Goal: Navigation & Orientation: Find specific page/section

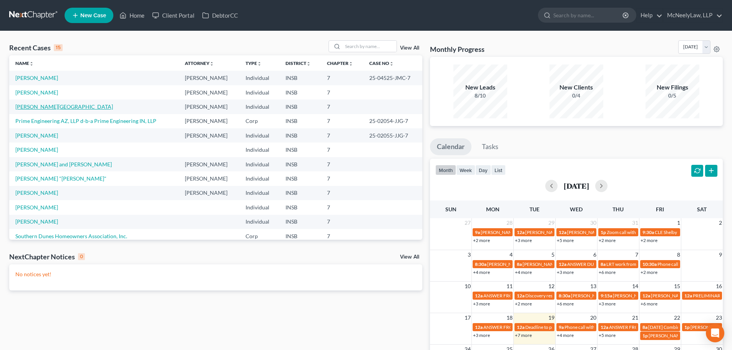
click at [45, 108] on link "[PERSON_NAME][GEOGRAPHIC_DATA]" at bounding box center [64, 106] width 98 height 7
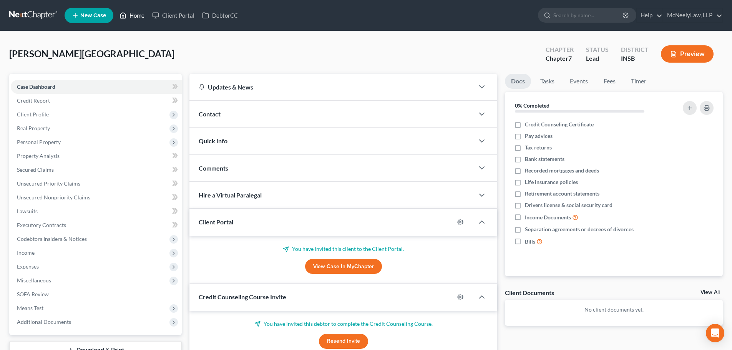
click at [135, 13] on link "Home" at bounding box center [132, 15] width 33 height 14
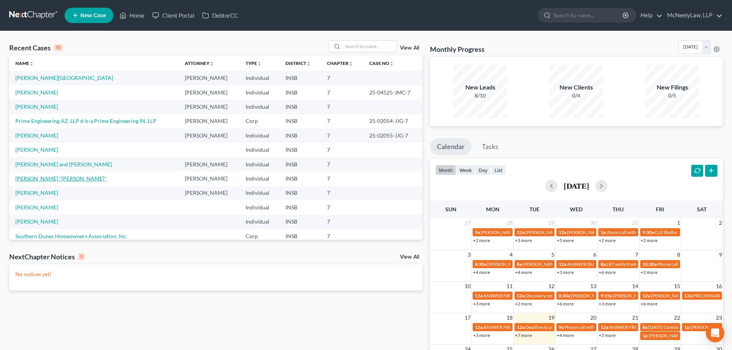
click at [50, 180] on link "[PERSON_NAME] "[PERSON_NAME]"" at bounding box center [60, 178] width 91 height 7
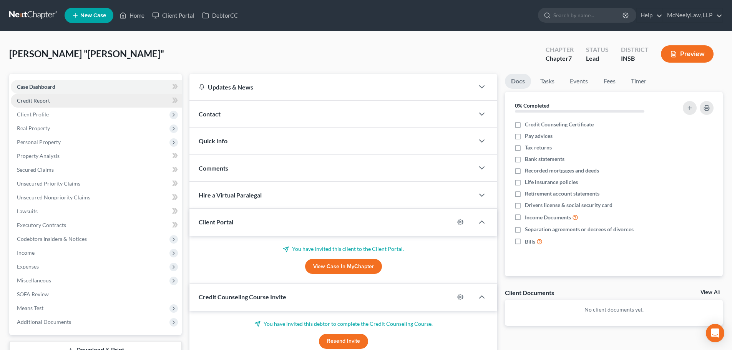
click at [37, 101] on span "Credit Report" at bounding box center [33, 100] width 33 height 7
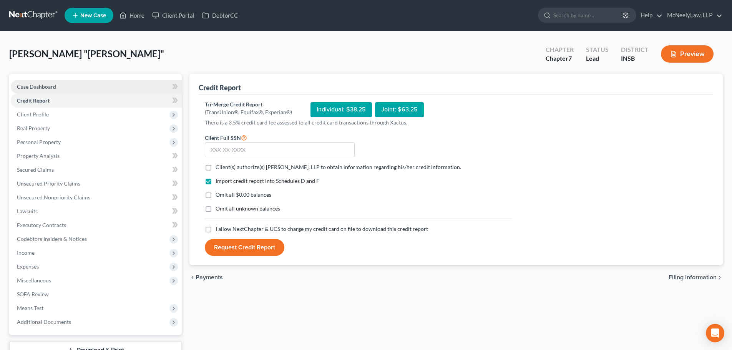
click at [53, 90] on link "Case Dashboard" at bounding box center [96, 87] width 171 height 14
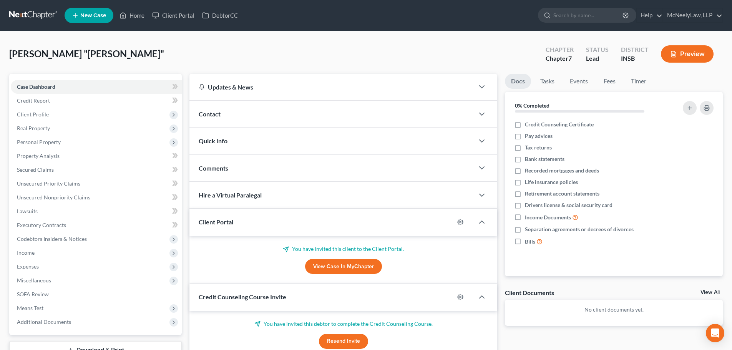
click at [90, 54] on span "[PERSON_NAME] "[PERSON_NAME]"" at bounding box center [86, 53] width 155 height 11
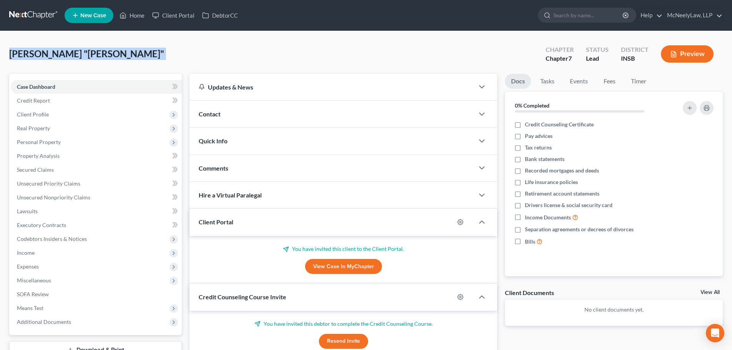
click at [90, 54] on span "[PERSON_NAME] "[PERSON_NAME]"" at bounding box center [86, 53] width 155 height 11
click at [43, 55] on span "[PERSON_NAME] "[PERSON_NAME]"" at bounding box center [86, 53] width 155 height 11
click at [35, 55] on span "[PERSON_NAME] "[PERSON_NAME]"" at bounding box center [86, 53] width 155 height 11
click at [36, 55] on span "[PERSON_NAME] "[PERSON_NAME]"" at bounding box center [86, 53] width 155 height 11
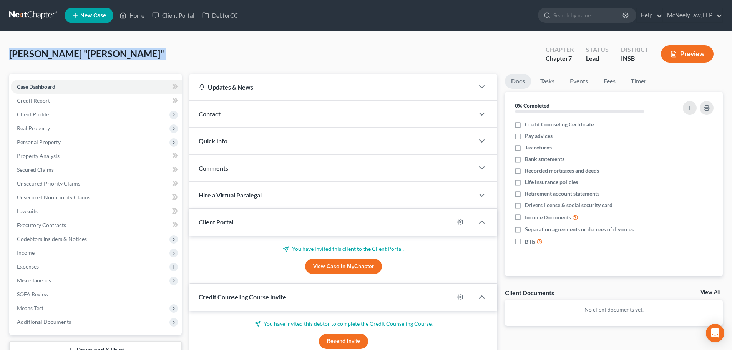
click at [60, 52] on span "[PERSON_NAME] "[PERSON_NAME]"" at bounding box center [86, 53] width 155 height 11
click at [98, 53] on span "[PERSON_NAME] "[PERSON_NAME]"" at bounding box center [86, 53] width 155 height 11
click at [93, 55] on span "[PERSON_NAME] "[PERSON_NAME]"" at bounding box center [86, 53] width 155 height 11
click at [71, 53] on span "[PERSON_NAME] "[PERSON_NAME]"" at bounding box center [86, 53] width 155 height 11
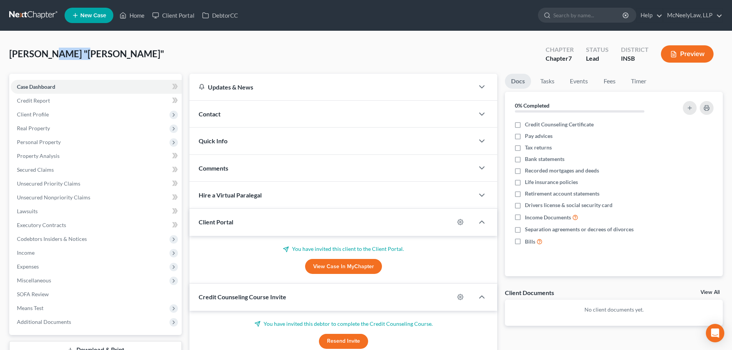
click at [71, 53] on span "[PERSON_NAME] "[PERSON_NAME]"" at bounding box center [86, 53] width 155 height 11
click at [41, 56] on span "[PERSON_NAME] "[PERSON_NAME]"" at bounding box center [86, 53] width 155 height 11
click at [58, 55] on span "[PERSON_NAME] "[PERSON_NAME]"" at bounding box center [86, 53] width 155 height 11
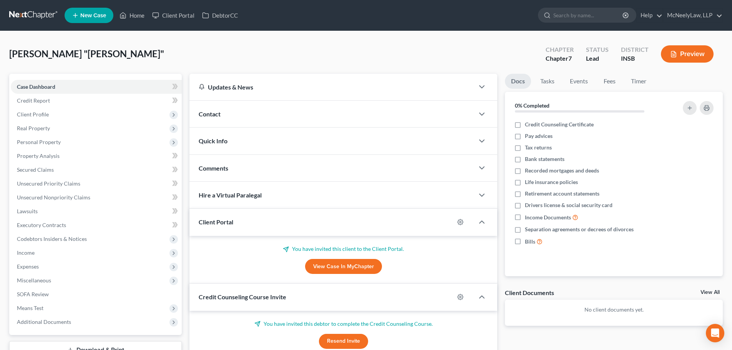
click at [91, 56] on span "[PERSON_NAME] "[PERSON_NAME]"" at bounding box center [86, 53] width 155 height 11
click at [55, 56] on span "[PERSON_NAME] "[PERSON_NAME]"" at bounding box center [86, 53] width 155 height 11
click at [40, 55] on span "[PERSON_NAME] "[PERSON_NAME]"" at bounding box center [86, 53] width 155 height 11
click at [83, 55] on span "[PERSON_NAME] "[PERSON_NAME]"" at bounding box center [86, 53] width 155 height 11
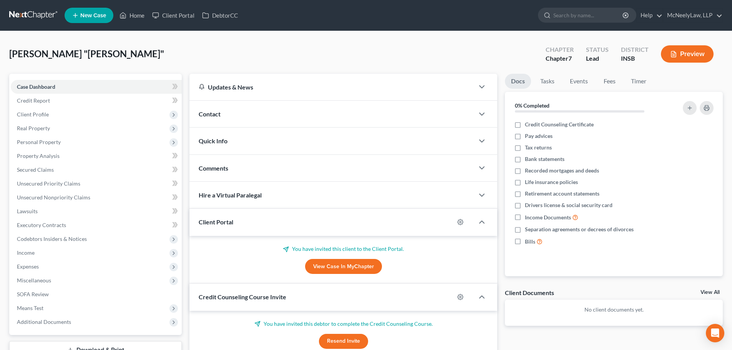
click at [66, 53] on span "[PERSON_NAME] "[PERSON_NAME]"" at bounding box center [86, 53] width 155 height 11
click at [35, 61] on div "[PERSON_NAME] "[PERSON_NAME]" Upgraded Chapter Chapter 7 Status Lead District I…" at bounding box center [365, 56] width 713 height 33
click at [35, 57] on span "[PERSON_NAME] "[PERSON_NAME]"" at bounding box center [86, 53] width 155 height 11
click at [106, 57] on div "[PERSON_NAME] "[PERSON_NAME]" Upgraded Chapter Chapter 7 Status Lead District I…" at bounding box center [365, 56] width 713 height 33
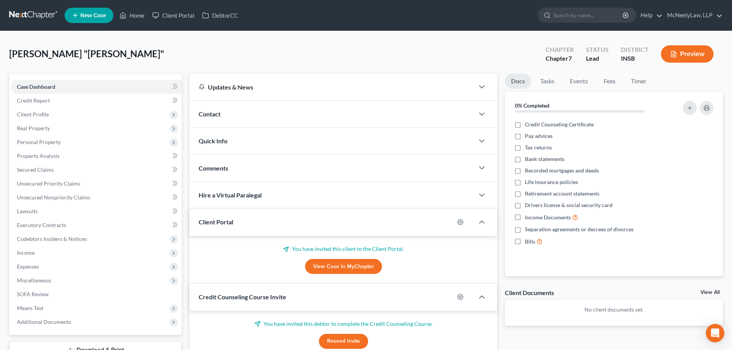
click at [90, 57] on span "[PERSON_NAME] "[PERSON_NAME]"" at bounding box center [86, 53] width 155 height 11
click at [68, 57] on span "[PERSON_NAME] "[PERSON_NAME]"" at bounding box center [86, 53] width 155 height 11
click at [23, 57] on span "[PERSON_NAME] "[PERSON_NAME]"" at bounding box center [86, 53] width 155 height 11
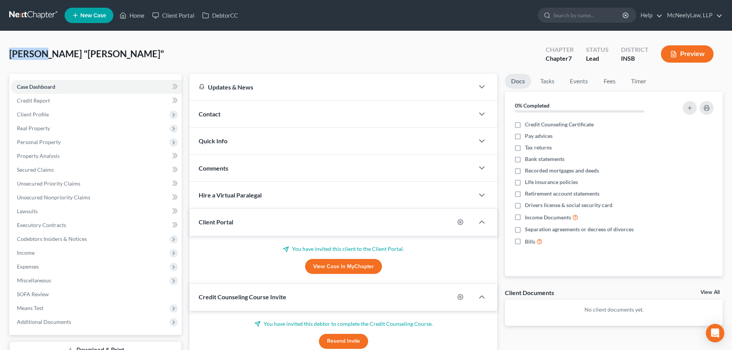
click at [23, 57] on span "[PERSON_NAME] "[PERSON_NAME]"" at bounding box center [86, 53] width 155 height 11
click at [49, 50] on span "[PERSON_NAME] "[PERSON_NAME]"" at bounding box center [86, 53] width 155 height 11
click at [70, 56] on span "[PERSON_NAME] "[PERSON_NAME]"" at bounding box center [86, 53] width 155 height 11
click at [81, 53] on span "[PERSON_NAME] "[PERSON_NAME]"" at bounding box center [86, 53] width 155 height 11
drag, startPoint x: 96, startPoint y: 53, endPoint x: 90, endPoint y: 52, distance: 5.9
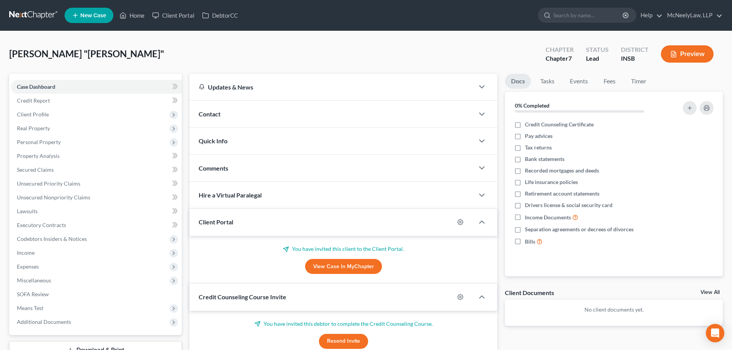
click at [94, 53] on span "[PERSON_NAME] "[PERSON_NAME]"" at bounding box center [86, 53] width 155 height 11
click at [90, 52] on span "[PERSON_NAME] "[PERSON_NAME]"" at bounding box center [86, 53] width 155 height 11
click at [96, 55] on span "[PERSON_NAME] "[PERSON_NAME]"" at bounding box center [86, 53] width 155 height 11
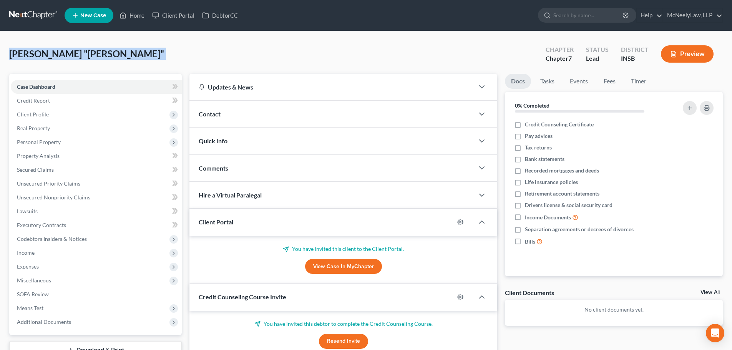
click at [83, 55] on span "[PERSON_NAME] "[PERSON_NAME]"" at bounding box center [86, 53] width 155 height 11
click at [75, 55] on span "[PERSON_NAME] "[PERSON_NAME]"" at bounding box center [86, 53] width 155 height 11
click at [69, 57] on span "[PERSON_NAME] "[PERSON_NAME]"" at bounding box center [86, 53] width 155 height 11
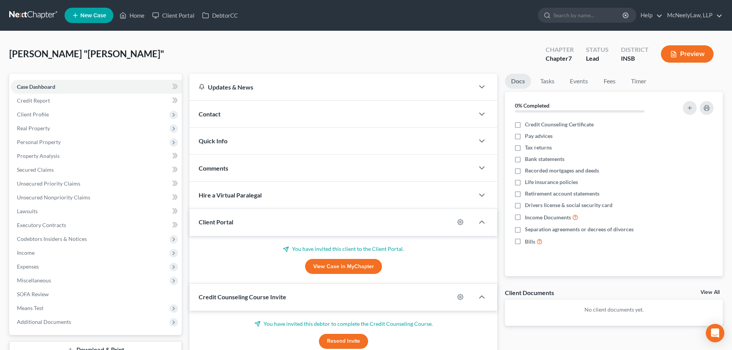
click at [70, 59] on span "[PERSON_NAME] "[PERSON_NAME]"" at bounding box center [86, 53] width 155 height 11
click at [73, 59] on span "[PERSON_NAME] "[PERSON_NAME]"" at bounding box center [86, 53] width 155 height 11
click at [130, 11] on link "Home" at bounding box center [132, 15] width 33 height 14
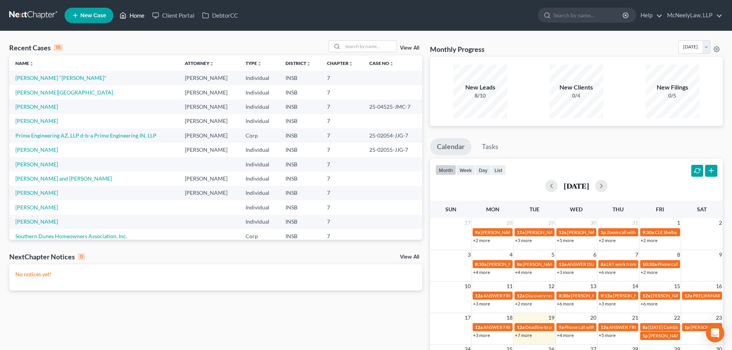
click at [133, 21] on link "Home" at bounding box center [132, 15] width 33 height 14
